Goal: Task Accomplishment & Management: Manage account settings

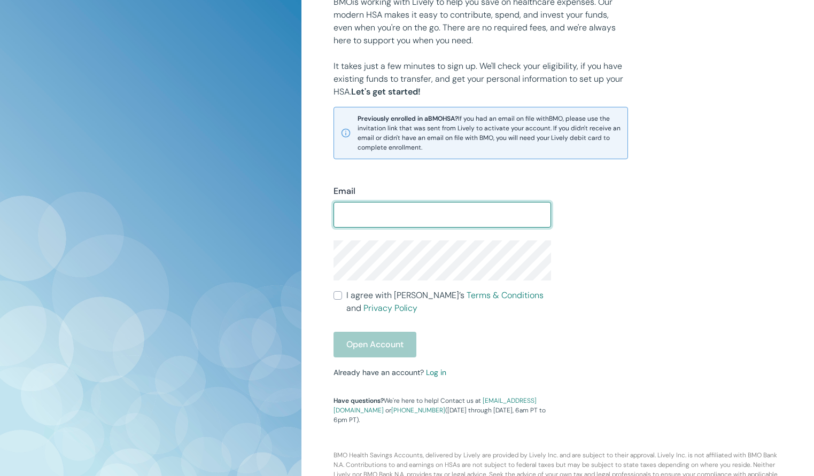
scroll to position [160, 0]
click at [430, 375] on div "Email ​ I agree with Lively’s Terms & Conditions and Privacy Policy Open Accoun…" at bounding box center [436, 297] width 231 height 253
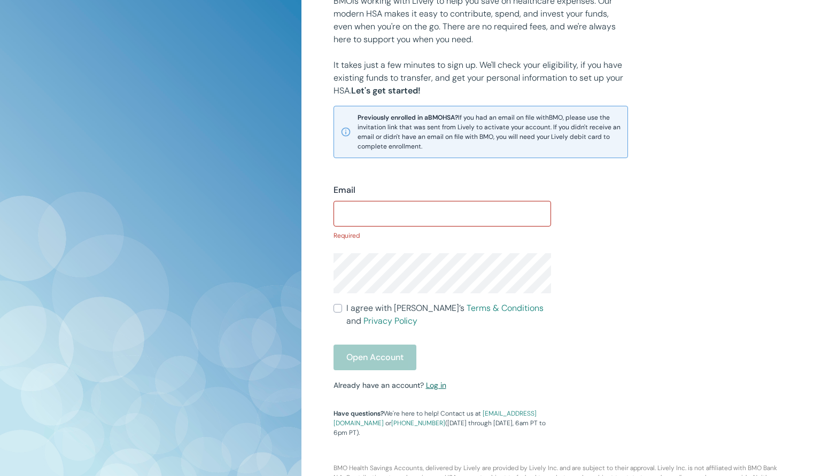
click at [433, 387] on link "Log in" at bounding box center [436, 385] width 20 height 10
